Goal: Task Accomplishment & Management: Use online tool/utility

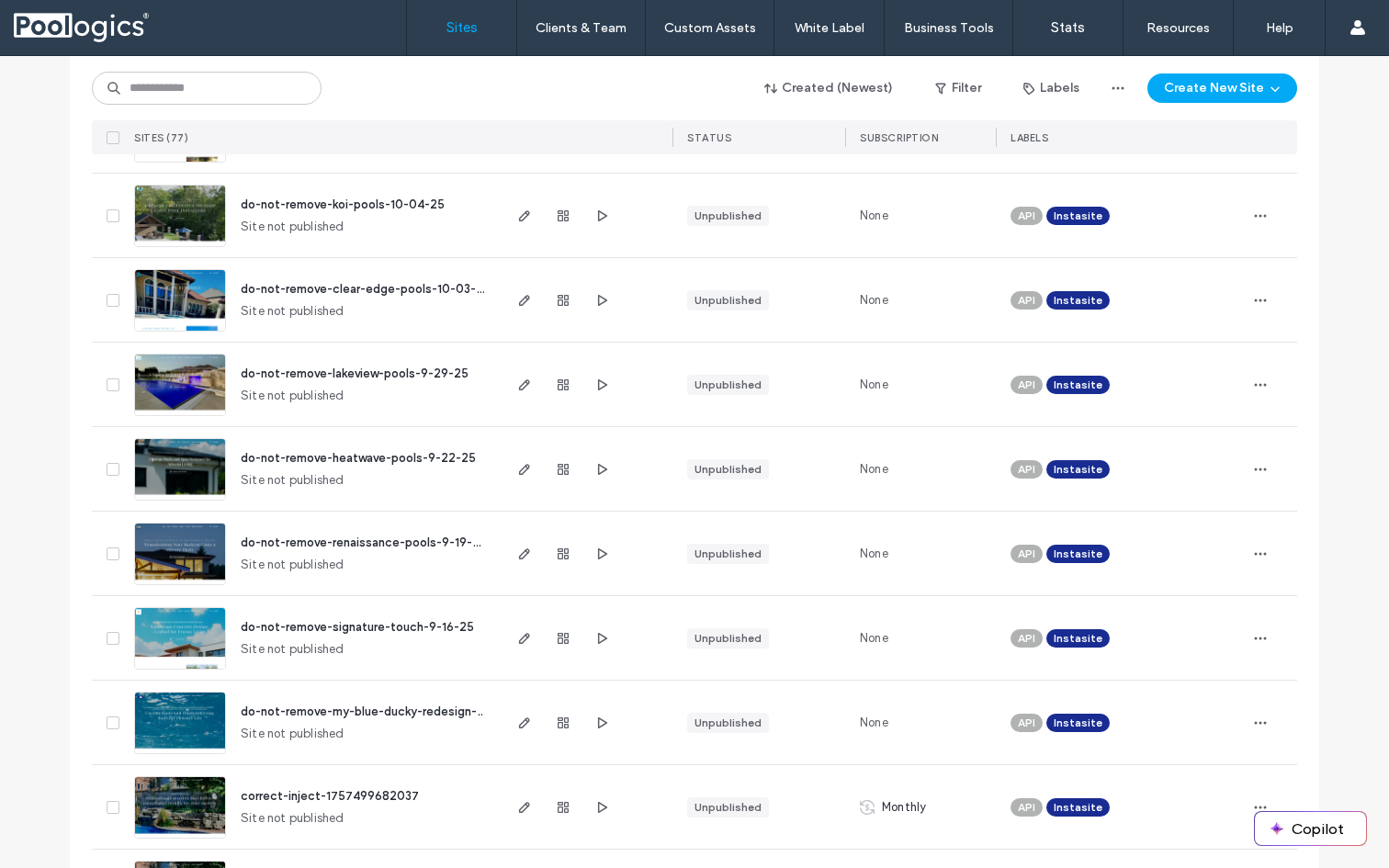
scroll to position [4330, 0]
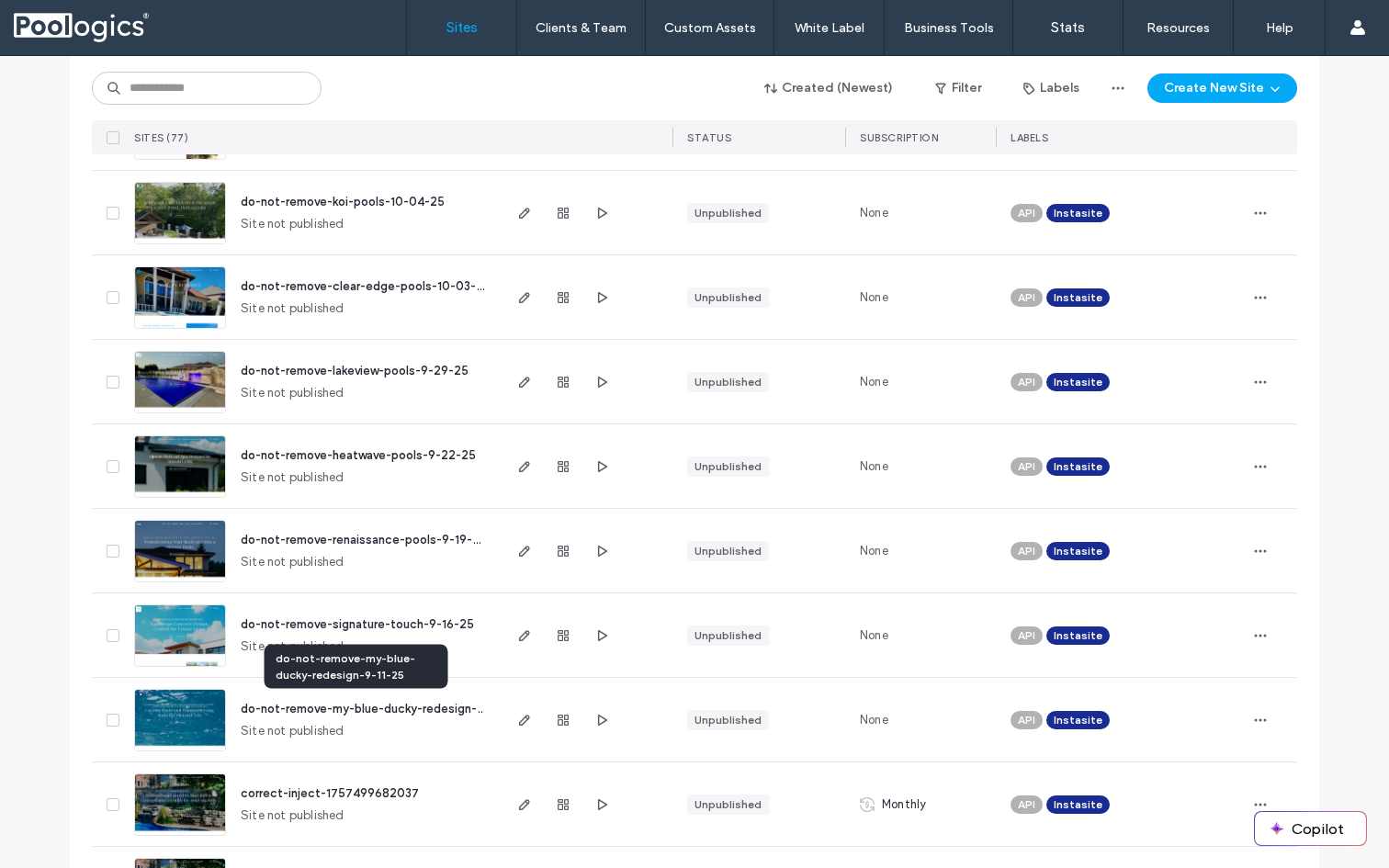
click at [378, 707] on span "do-not-remove-my-blue-ducky-redesign-9-11-25" at bounding box center [379, 708] width 279 height 14
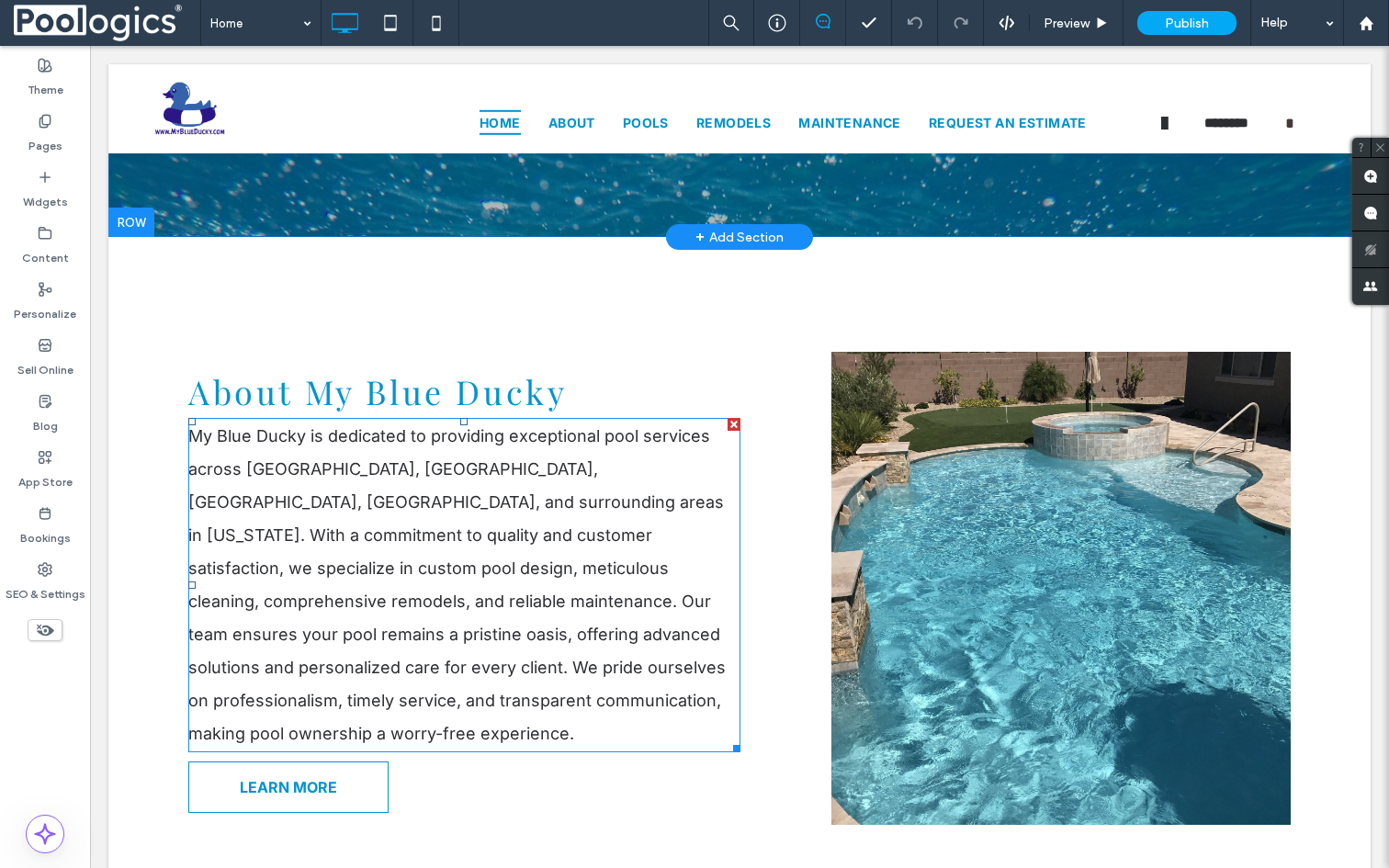
scroll to position [703, 0]
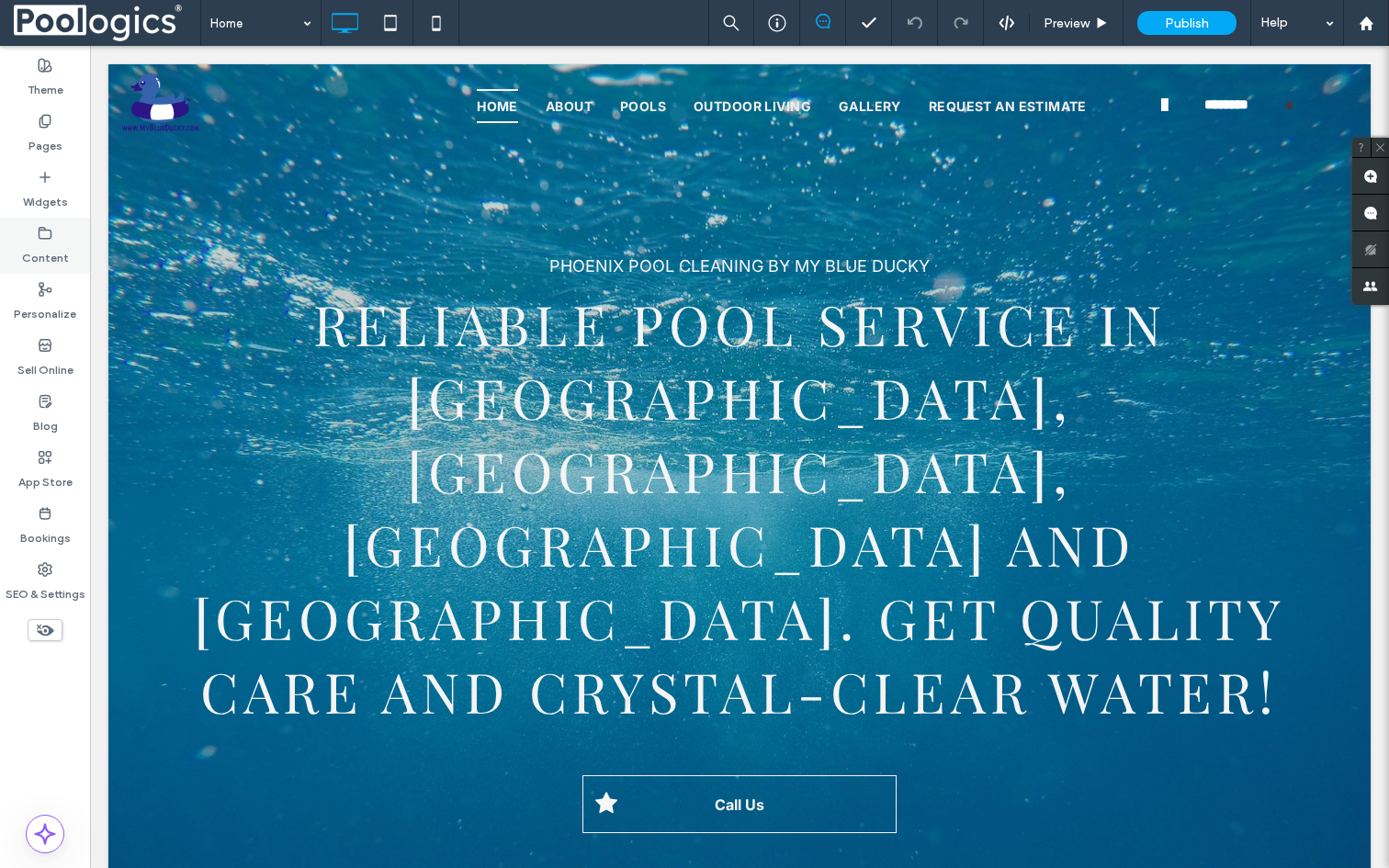
click at [47, 251] on label "Content" at bounding box center [46, 253] width 47 height 26
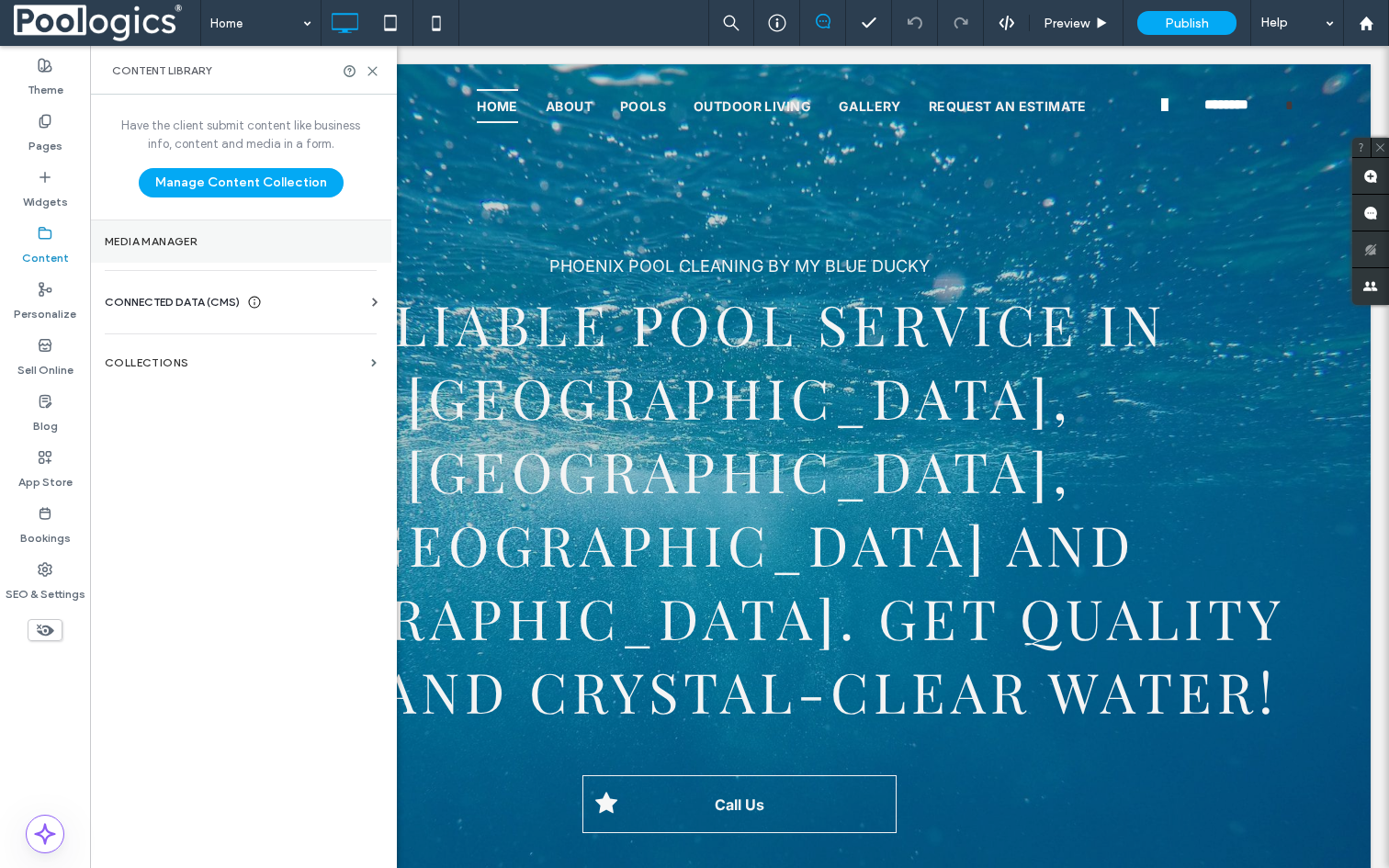
click at [153, 245] on label "Media Manager" at bounding box center [240, 242] width 272 height 13
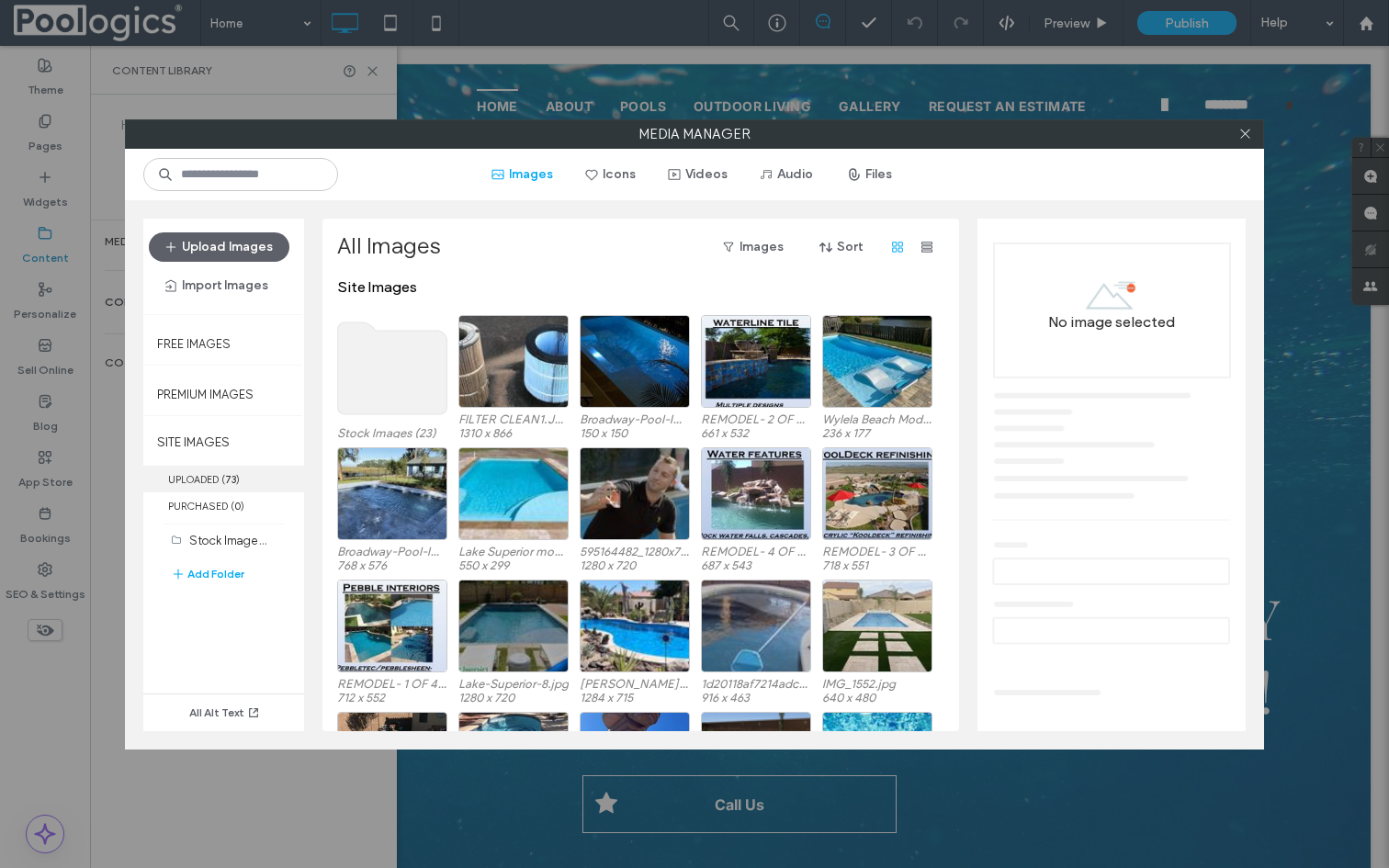
click at [215, 472] on label "UPLOADED ( 73 )" at bounding box center [223, 478] width 161 height 26
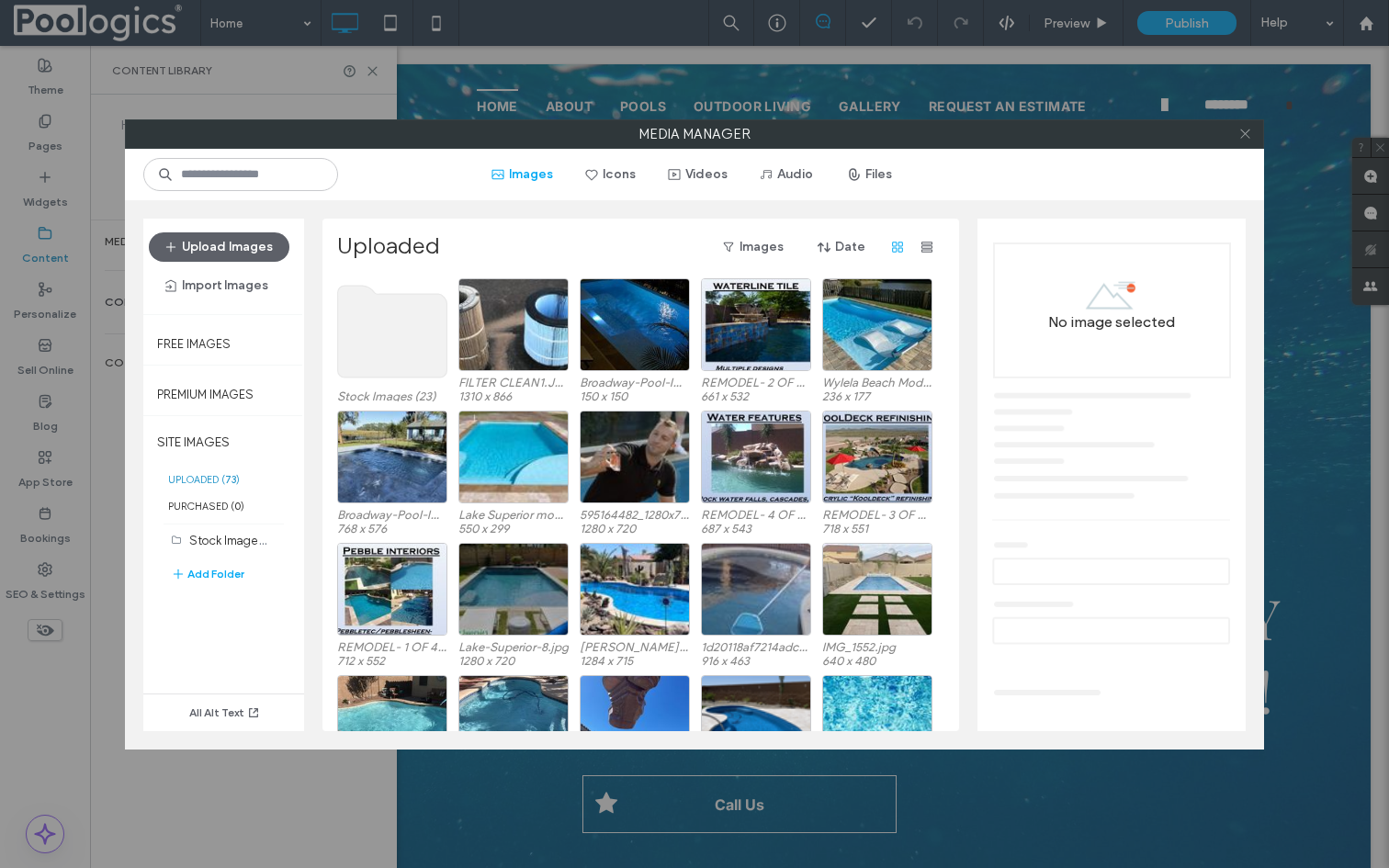
click at [1242, 133] on icon at bounding box center [1244, 134] width 14 height 14
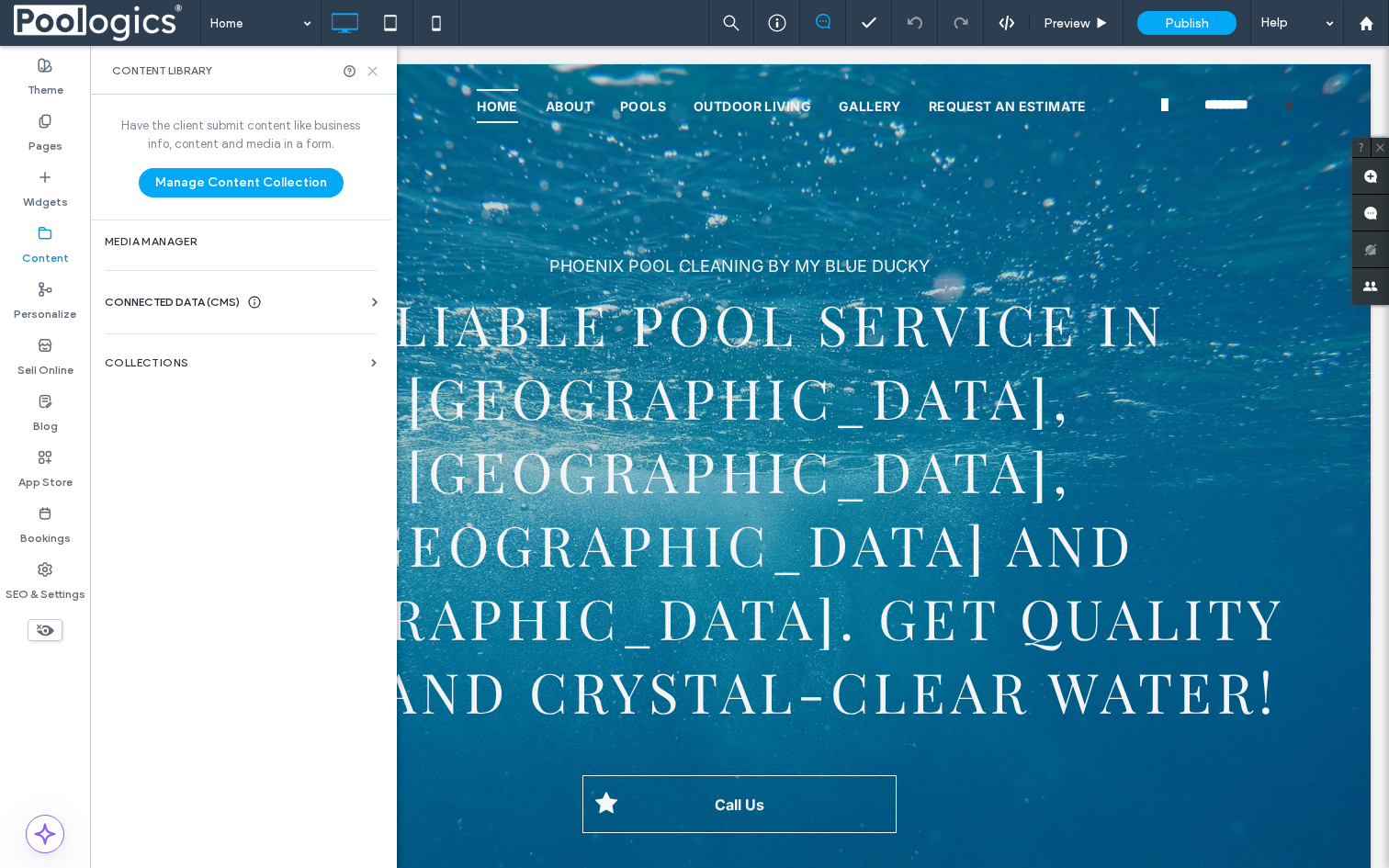
click at [376, 68] on icon at bounding box center [372, 71] width 14 height 14
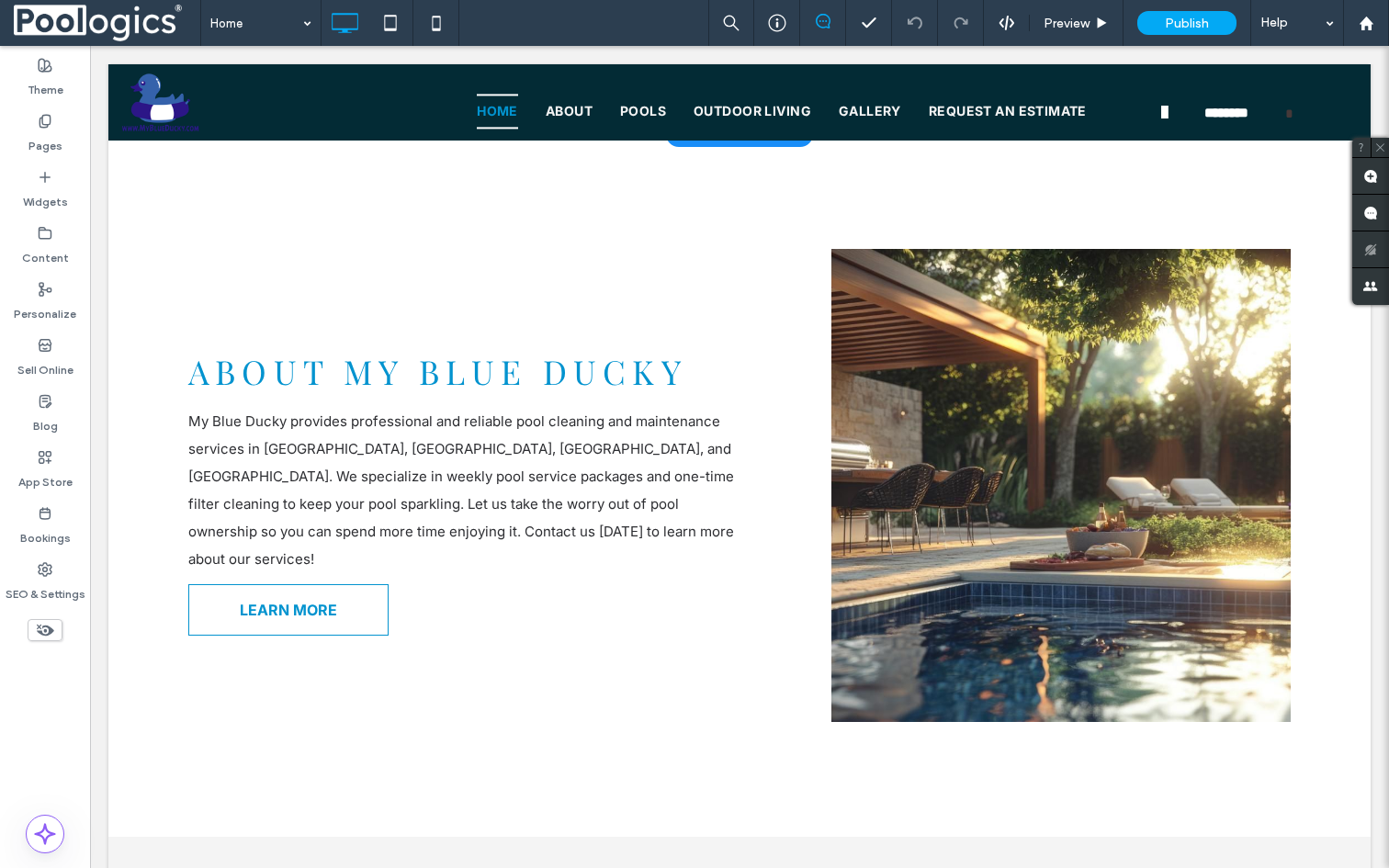
scroll to position [1076, 0]
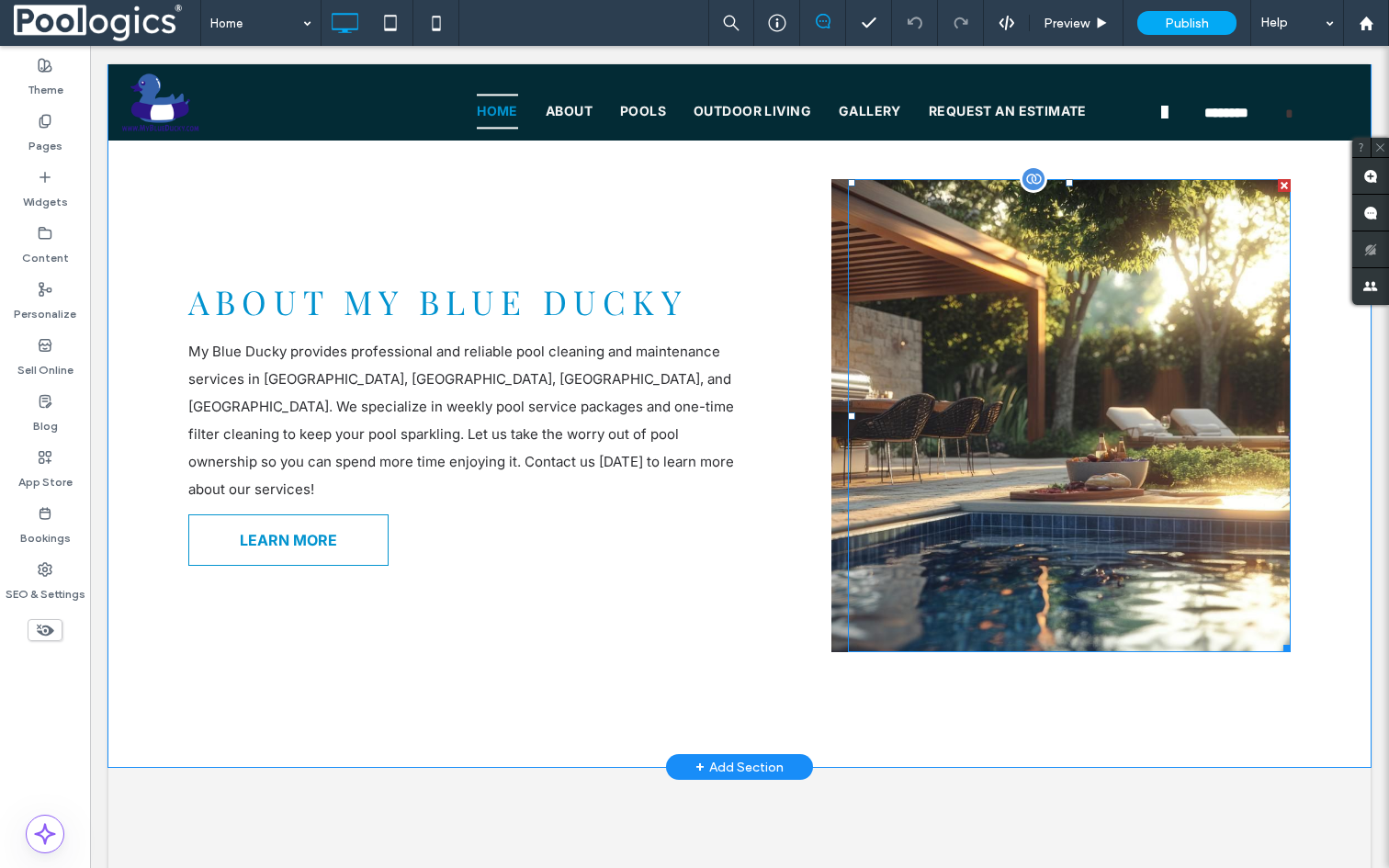
click at [983, 342] on div at bounding box center [1069, 416] width 443 height 473
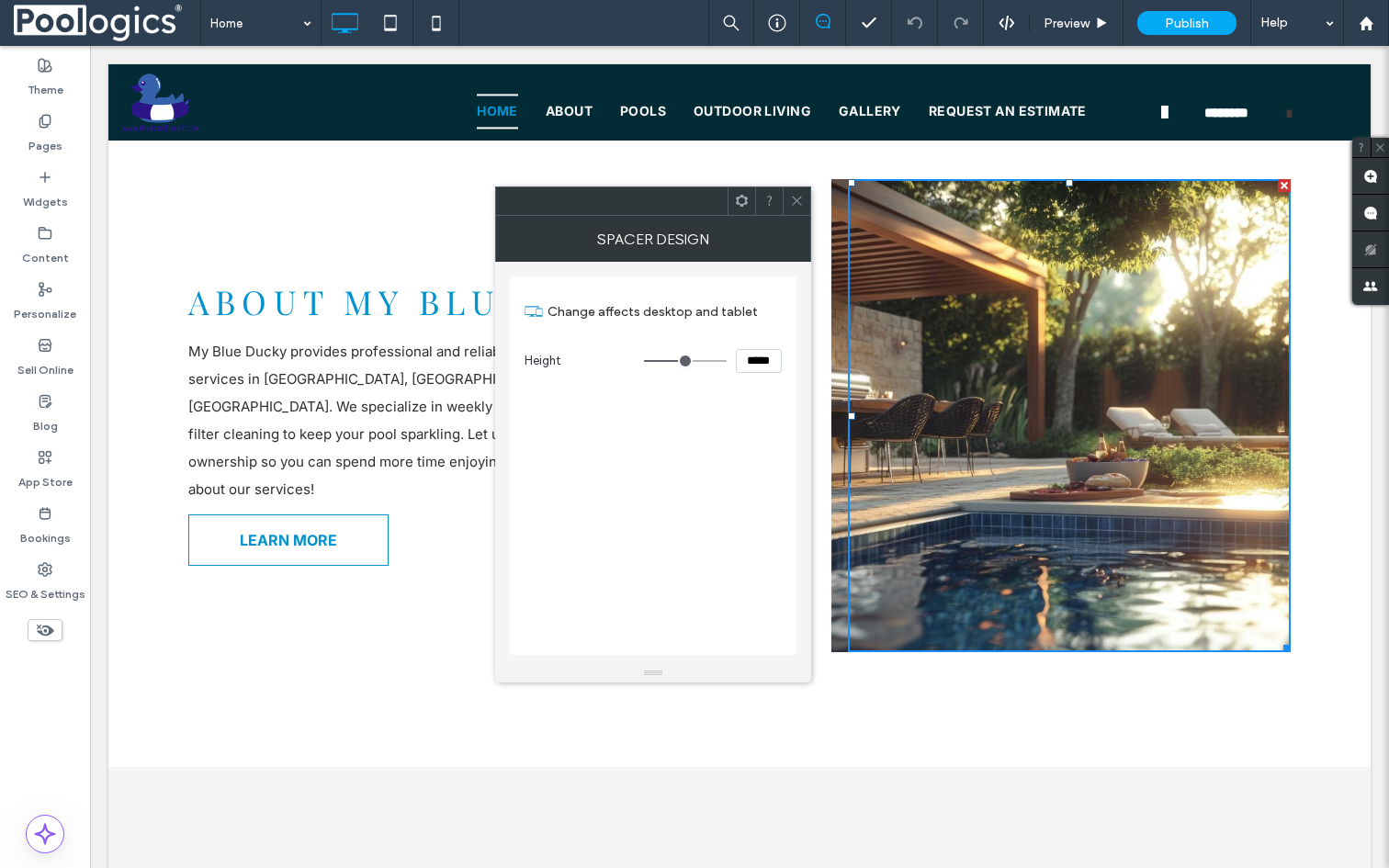
click at [744, 206] on icon at bounding box center [741, 200] width 14 height 14
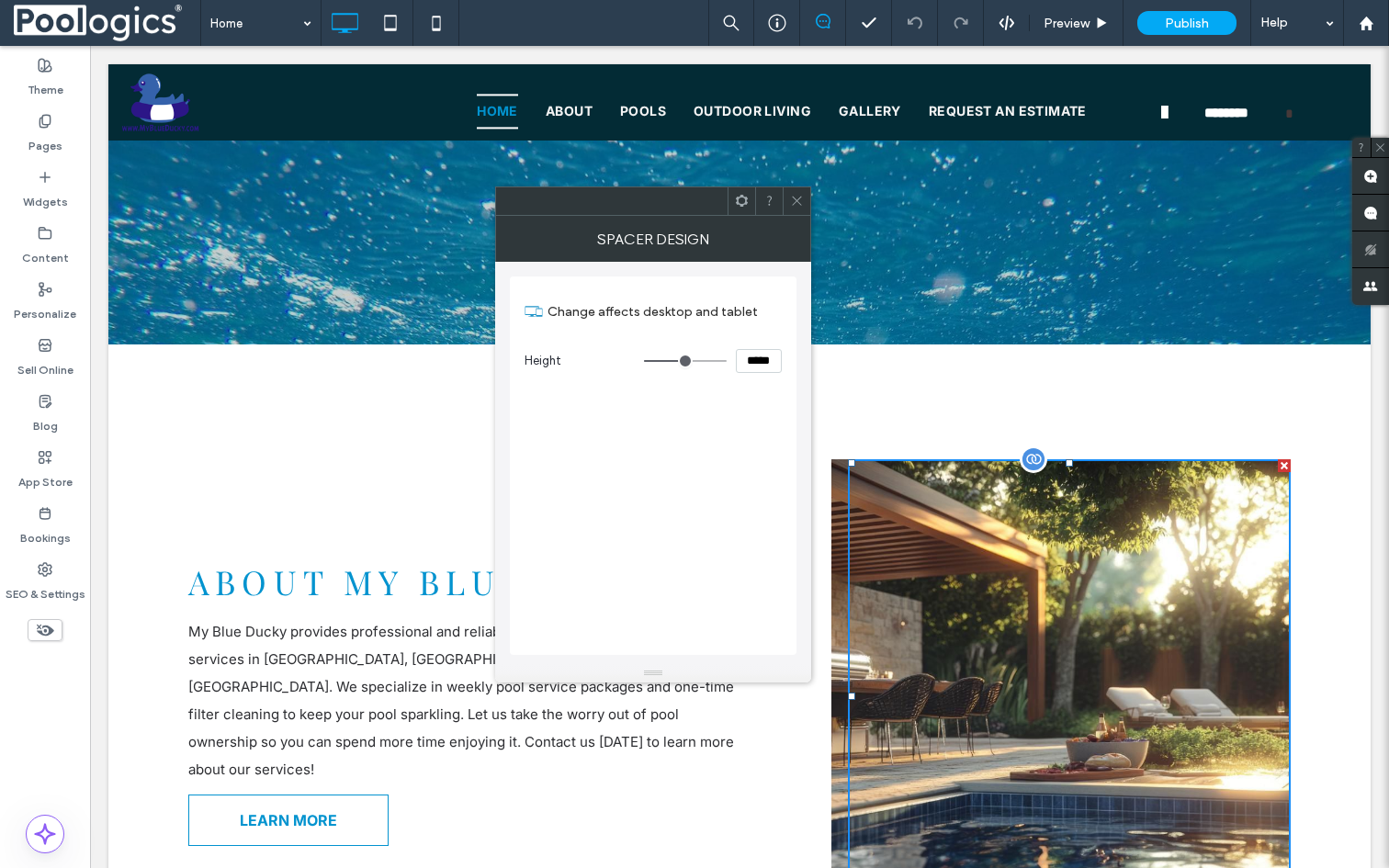
scroll to position [809, 0]
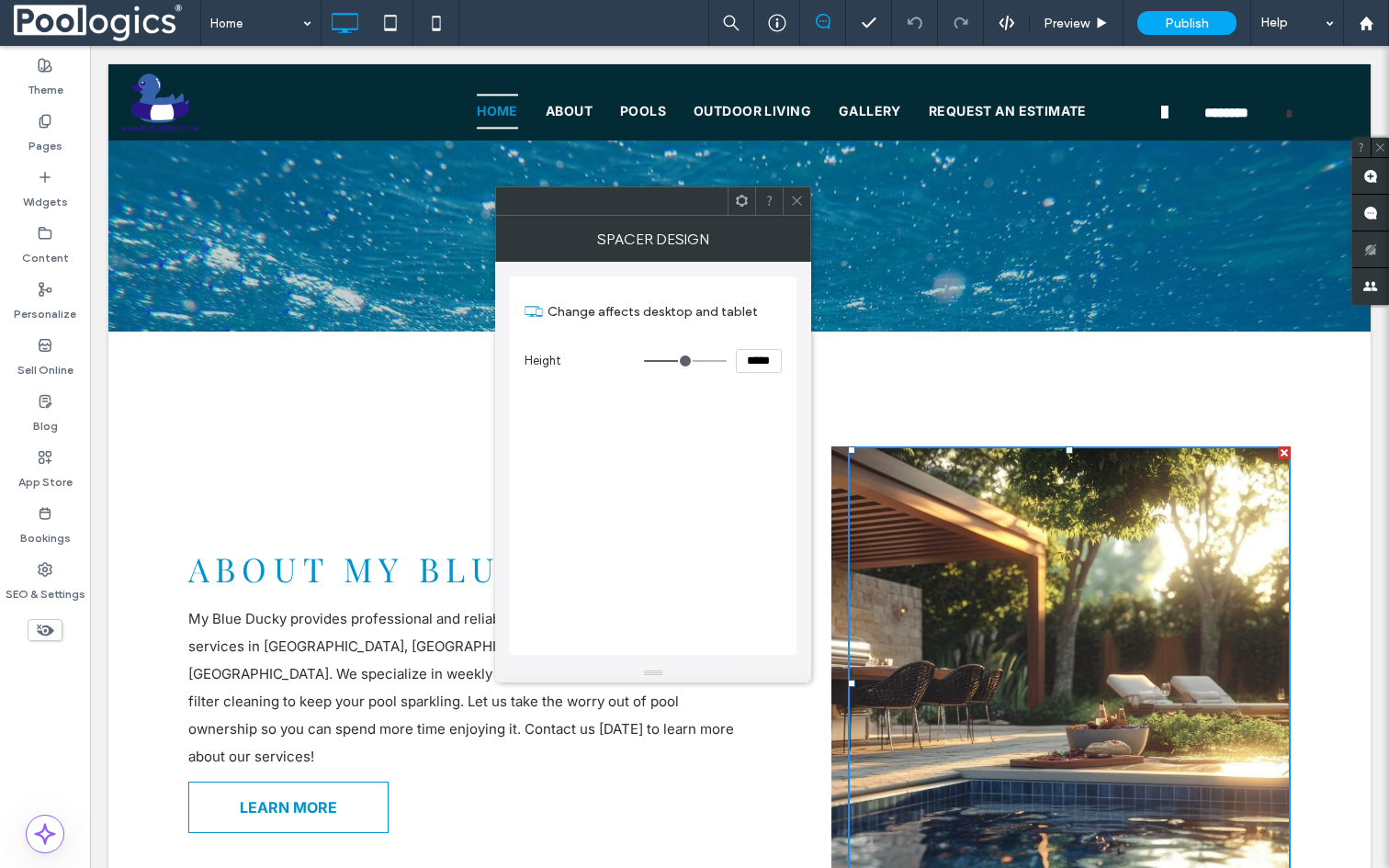
click at [802, 201] on icon at bounding box center [796, 200] width 14 height 14
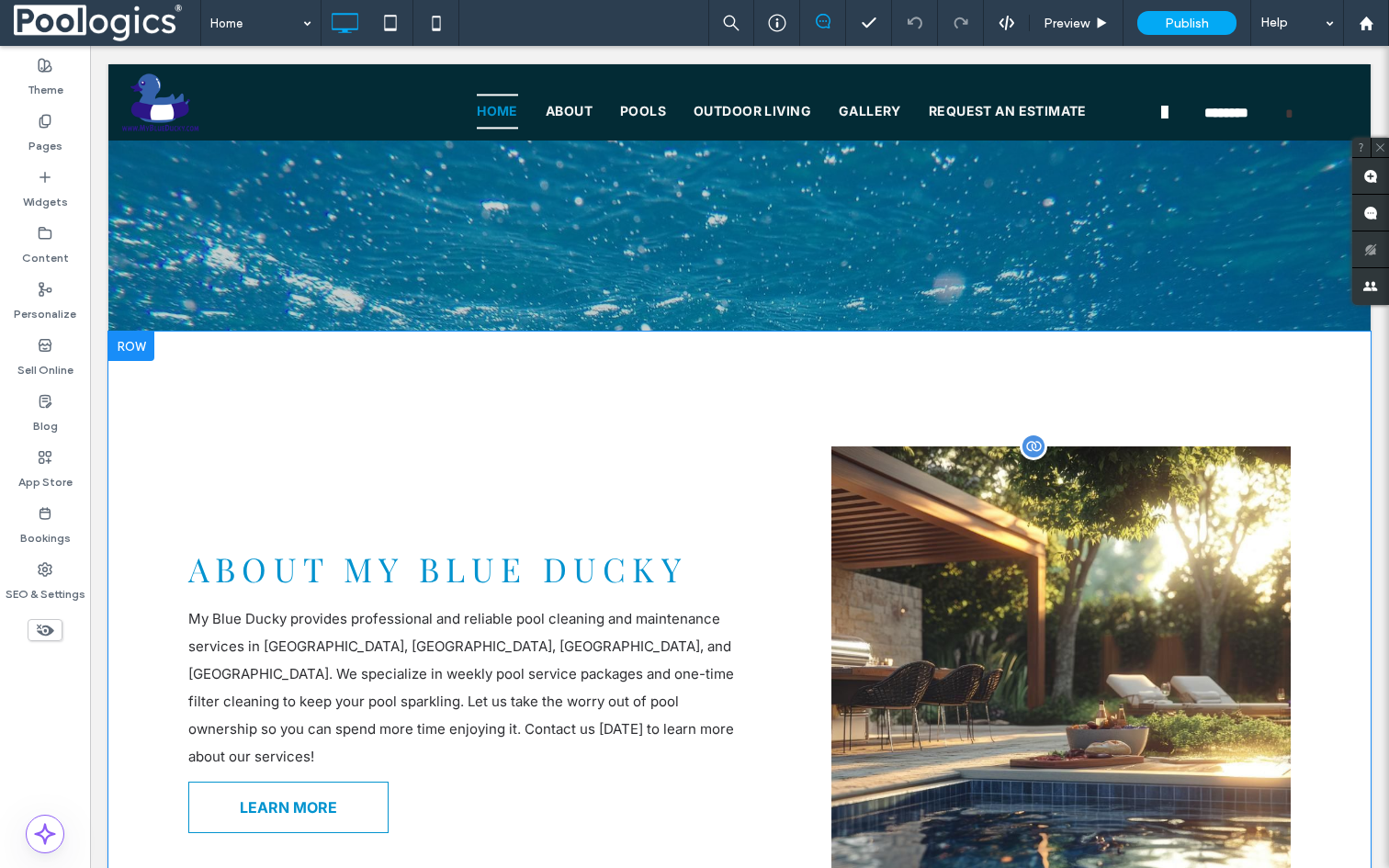
click at [1034, 433] on div at bounding box center [1033, 446] width 27 height 27
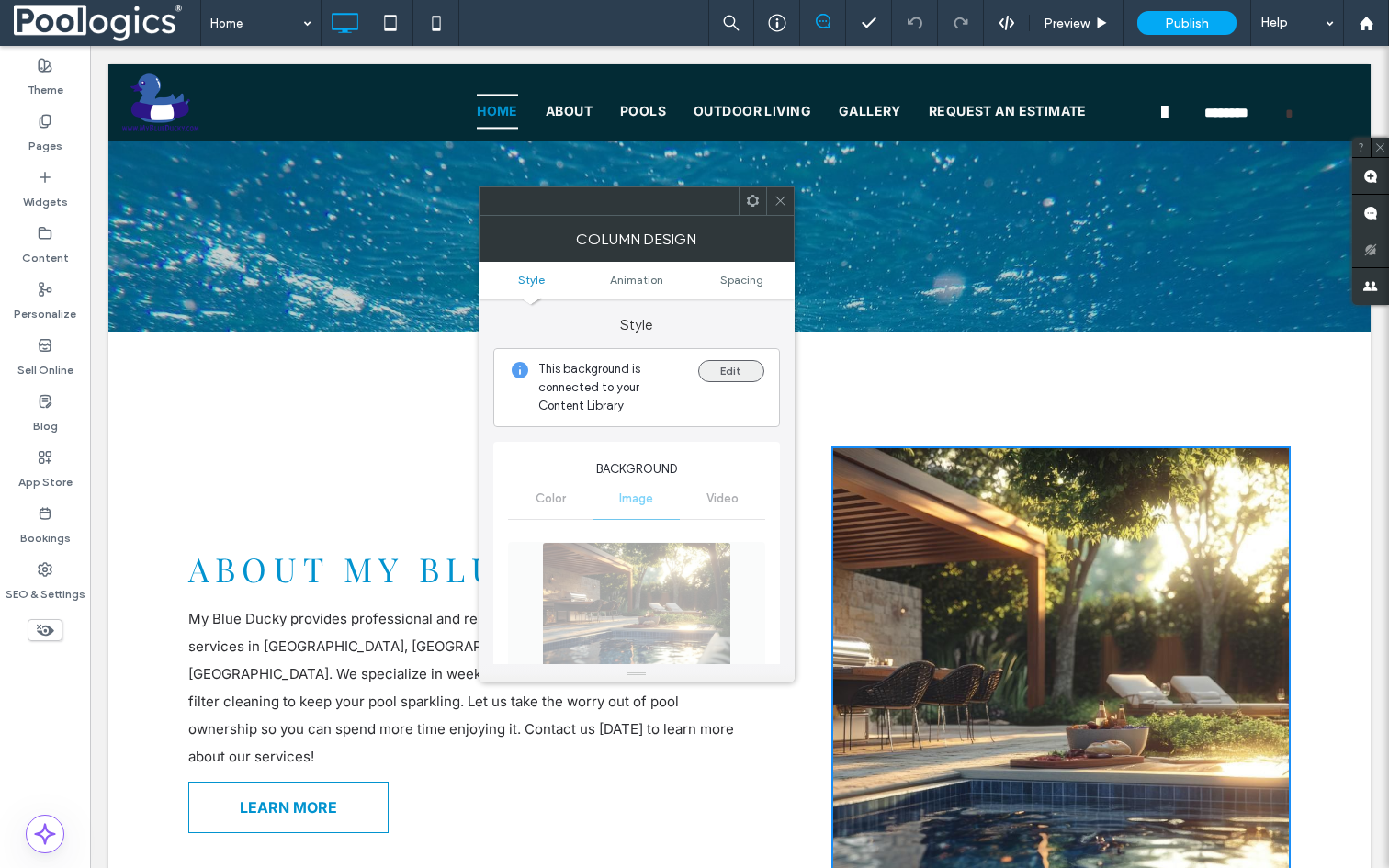
click at [736, 368] on button "Edit" at bounding box center [731, 371] width 66 height 22
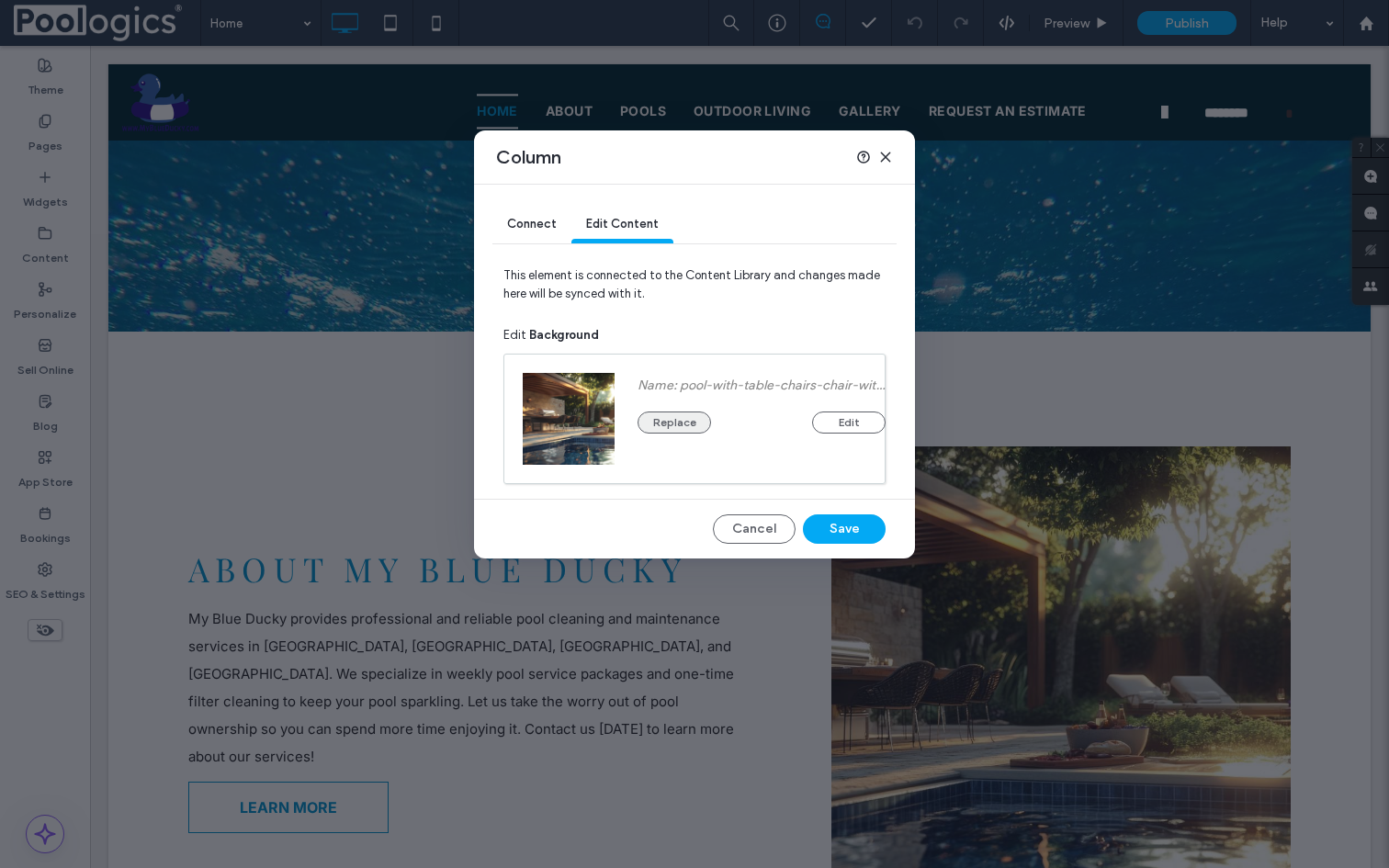
click at [680, 420] on button "Replace" at bounding box center [674, 422] width 74 height 22
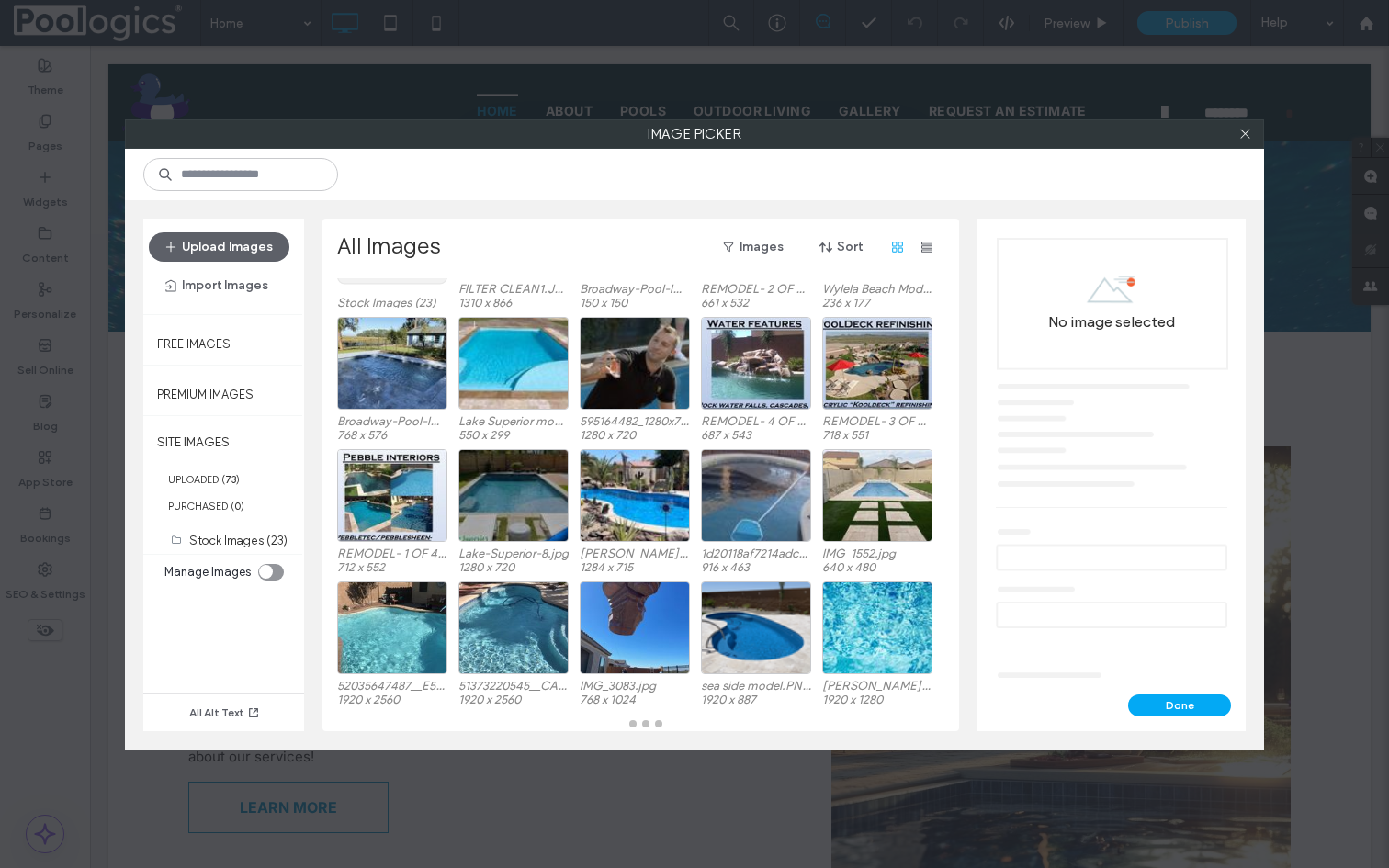
scroll to position [131, 0]
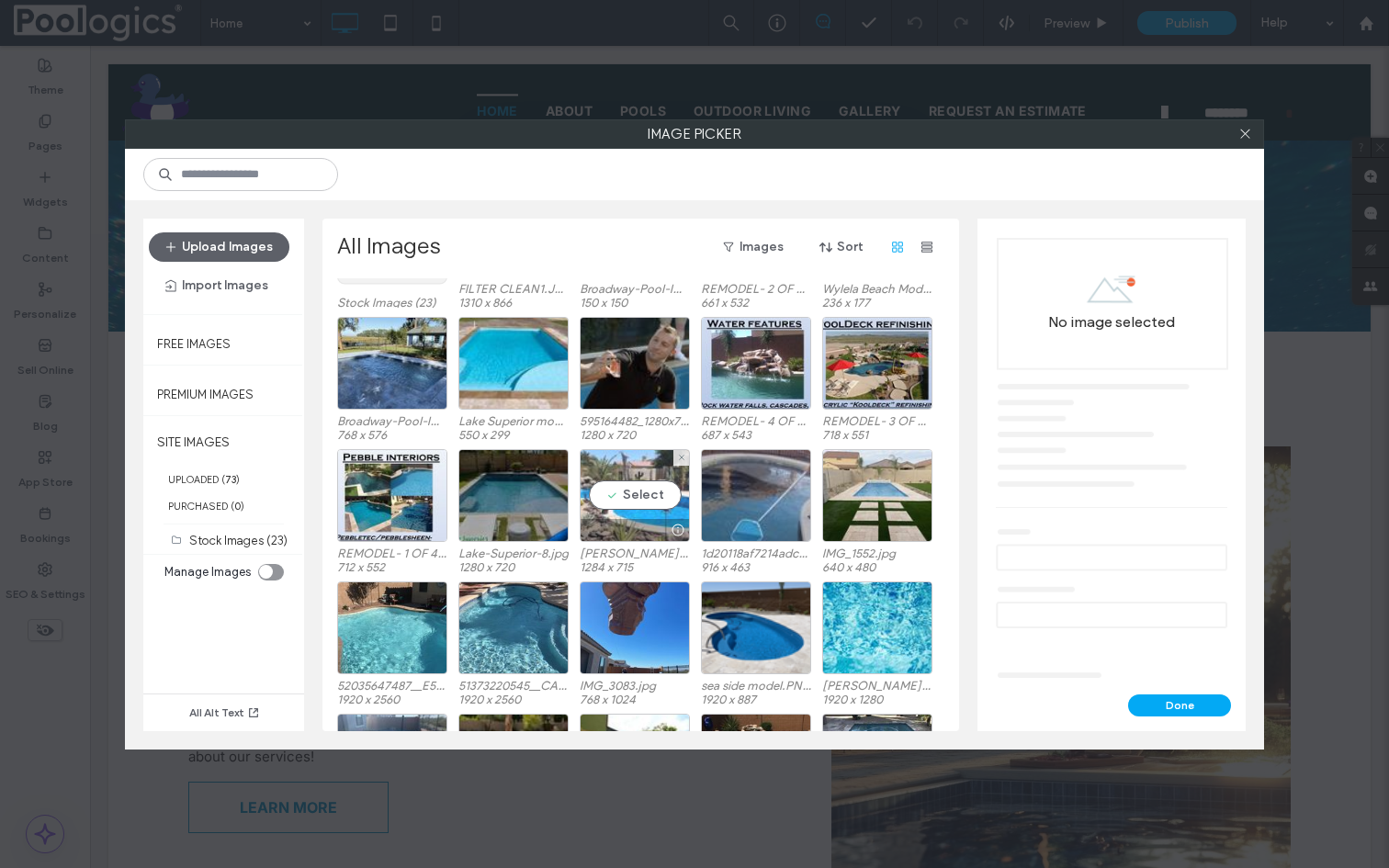
click at [637, 494] on div "Select" at bounding box center [635, 494] width 110 height 92
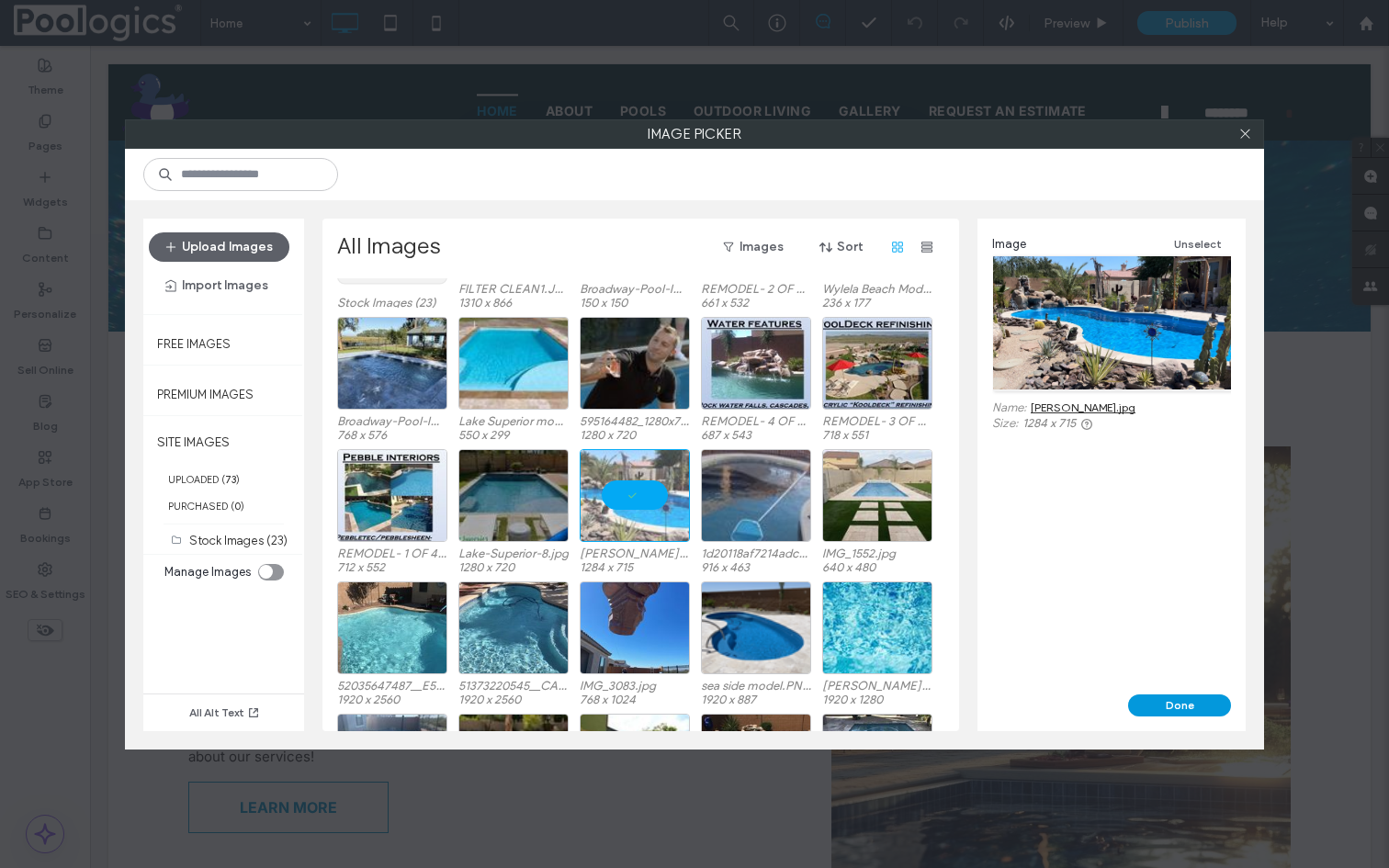
click at [1161, 700] on button "Done" at bounding box center [1180, 705] width 103 height 22
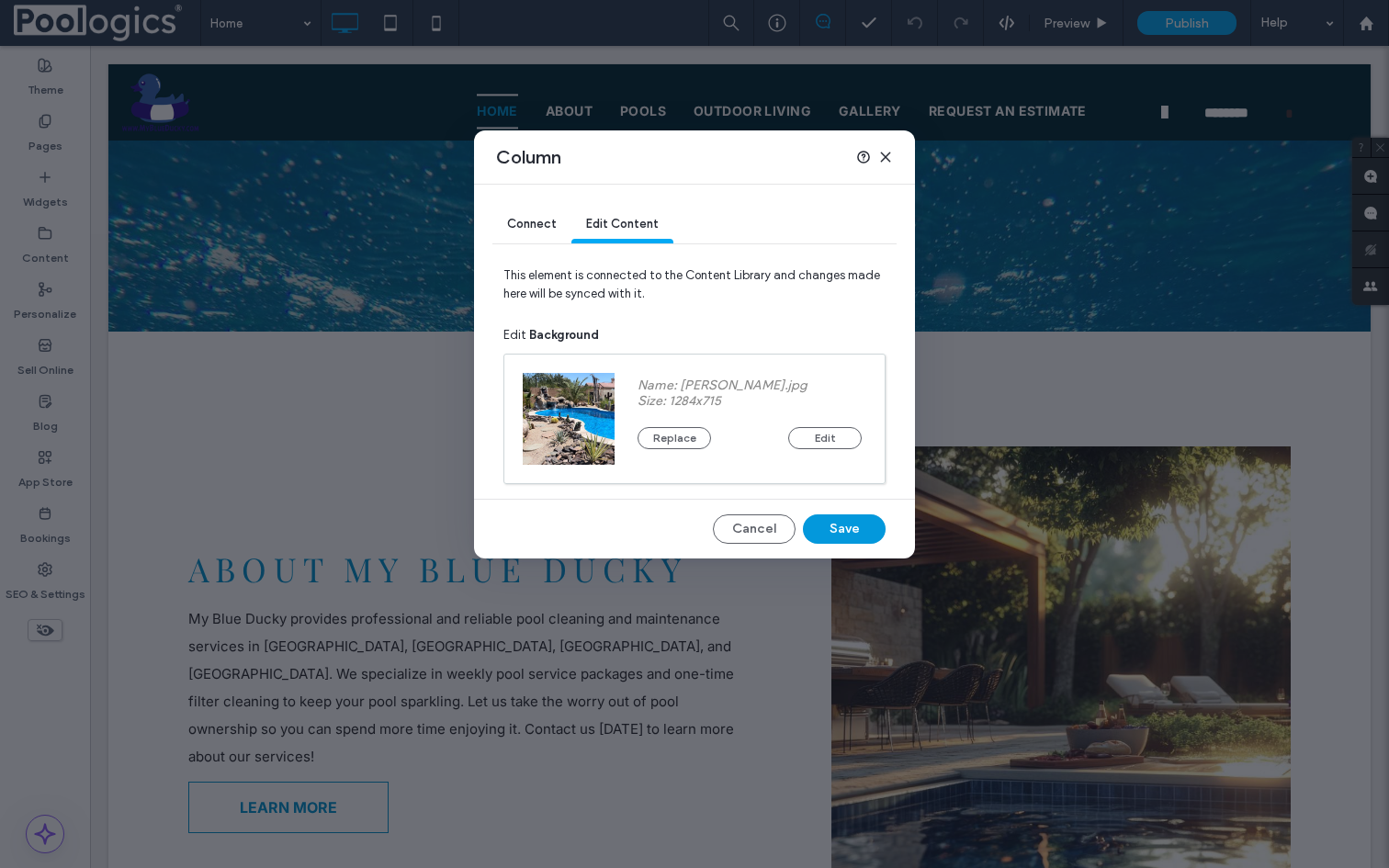
click at [864, 522] on button "Save" at bounding box center [844, 528] width 82 height 29
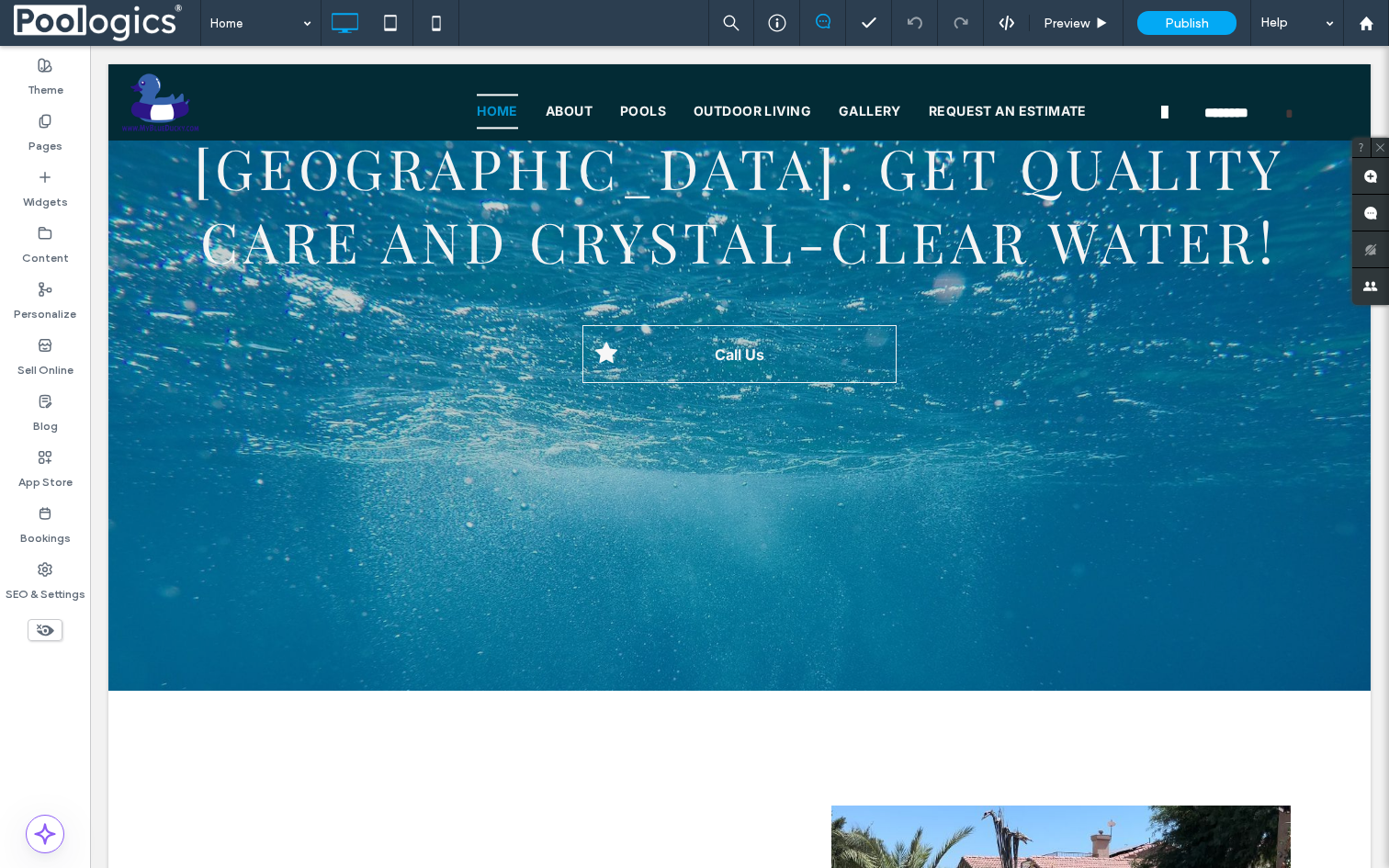
scroll to position [0, 0]
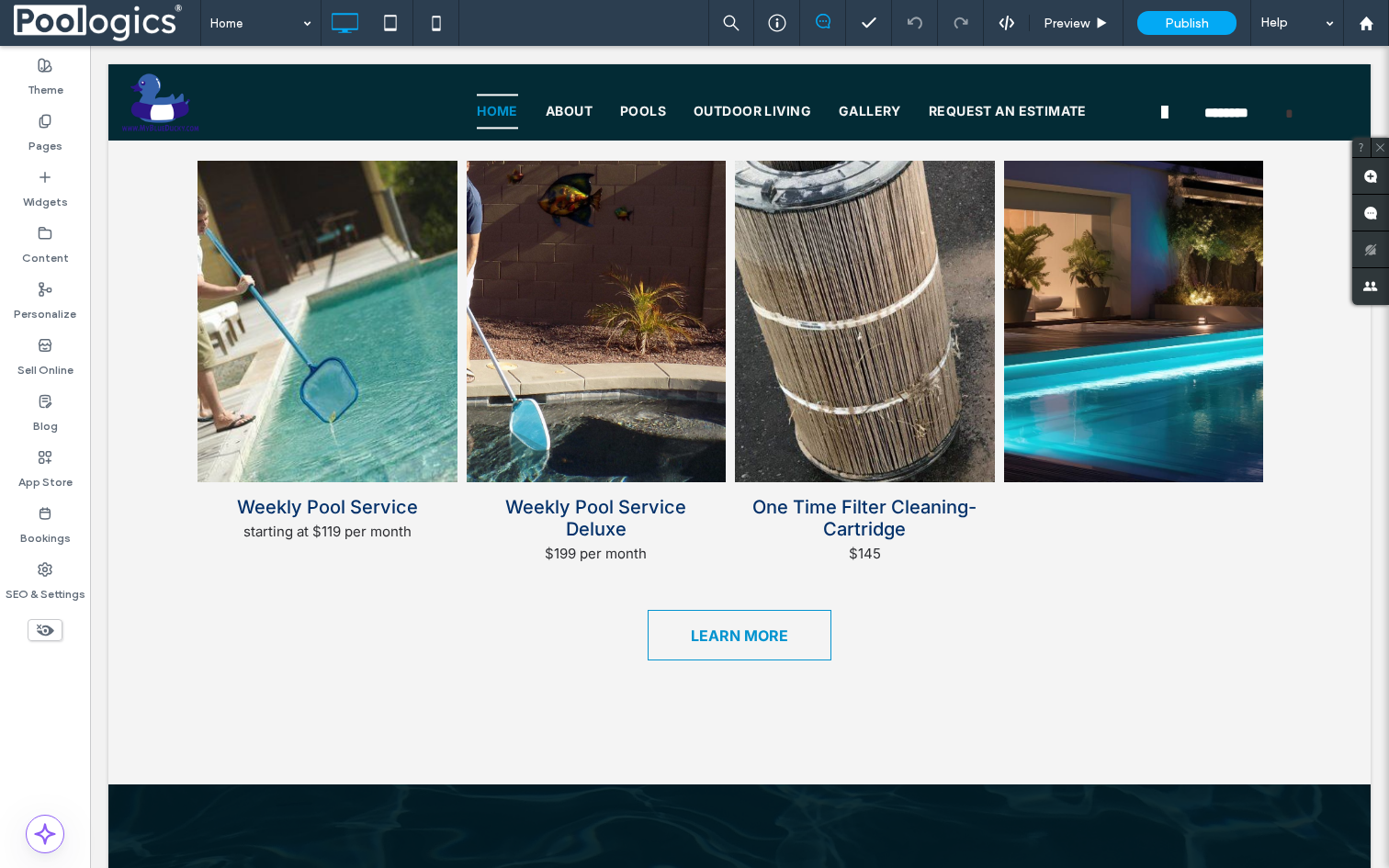
scroll to position [1883, 0]
